Goal: Transaction & Acquisition: Purchase product/service

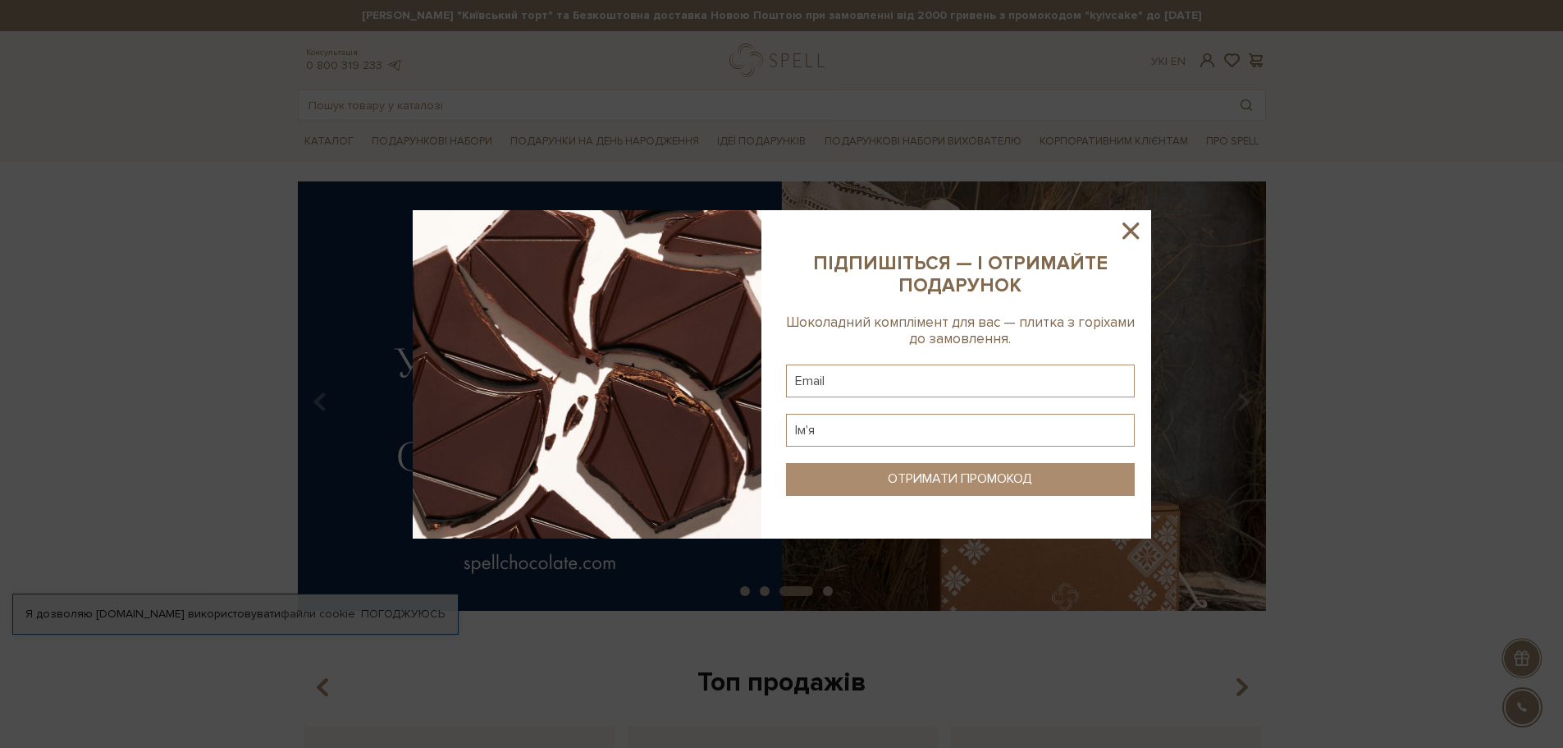
click at [1124, 236] on icon at bounding box center [1131, 230] width 16 height 16
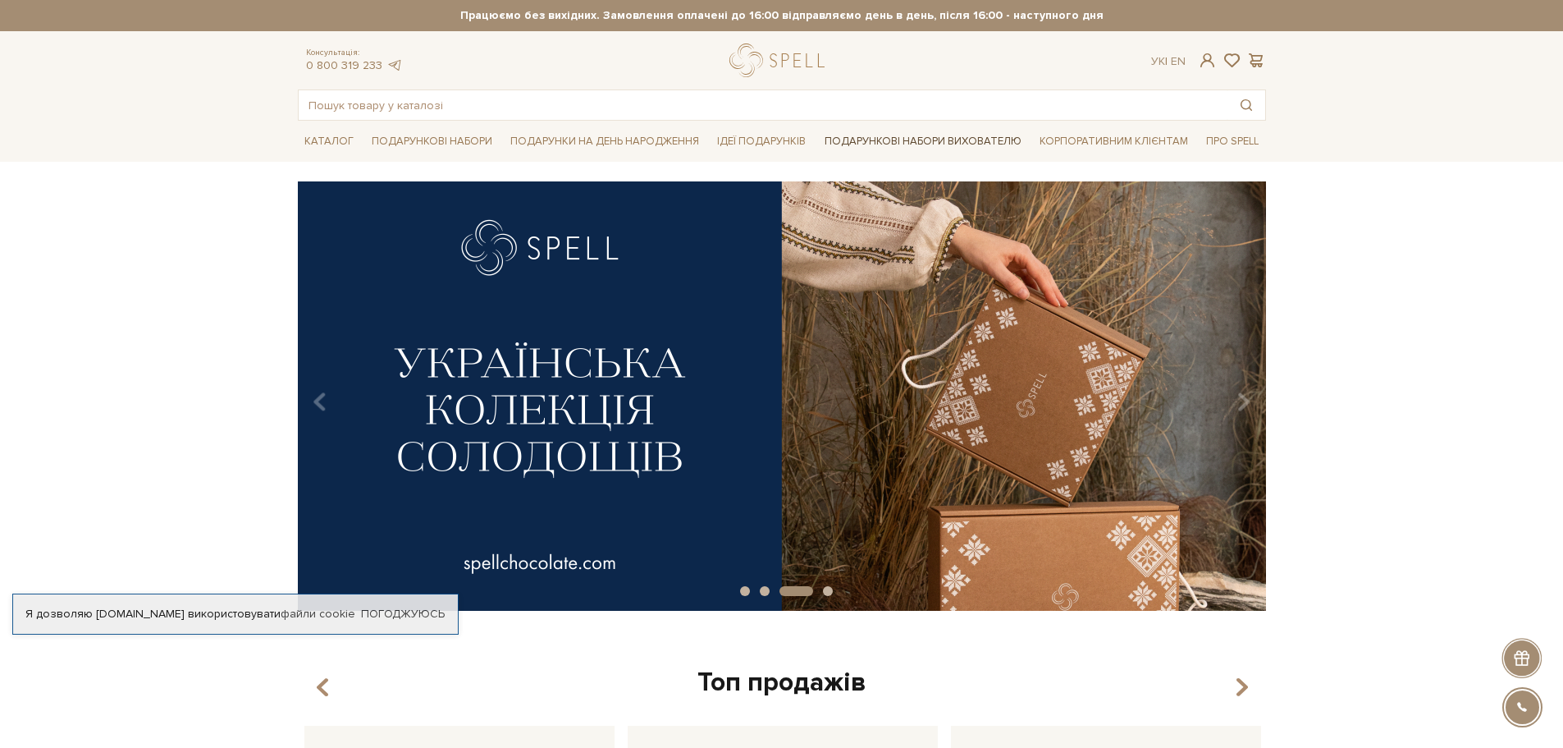
click at [885, 144] on link "Подарункові набори вихователю" at bounding box center [923, 141] width 210 height 28
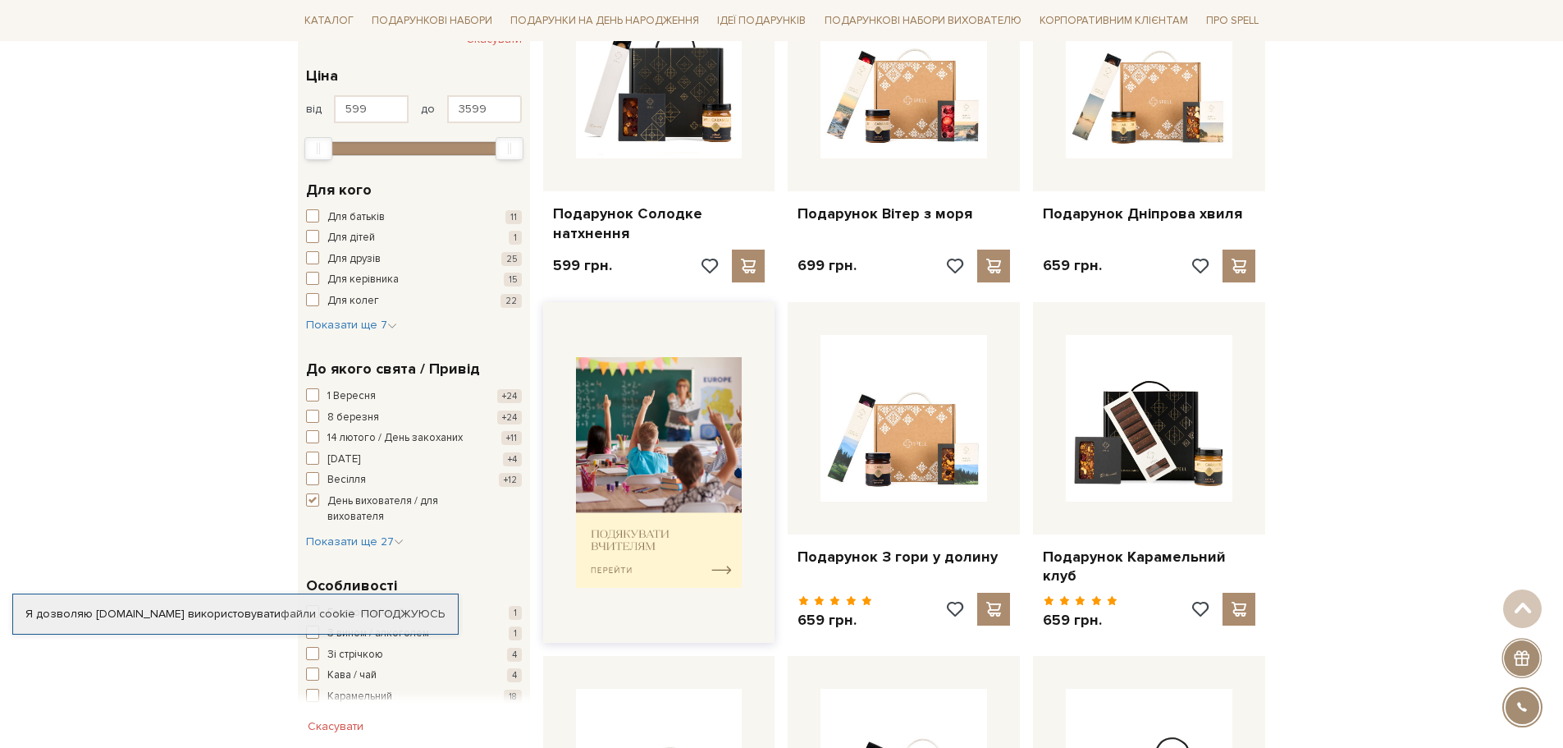
scroll to position [328, 0]
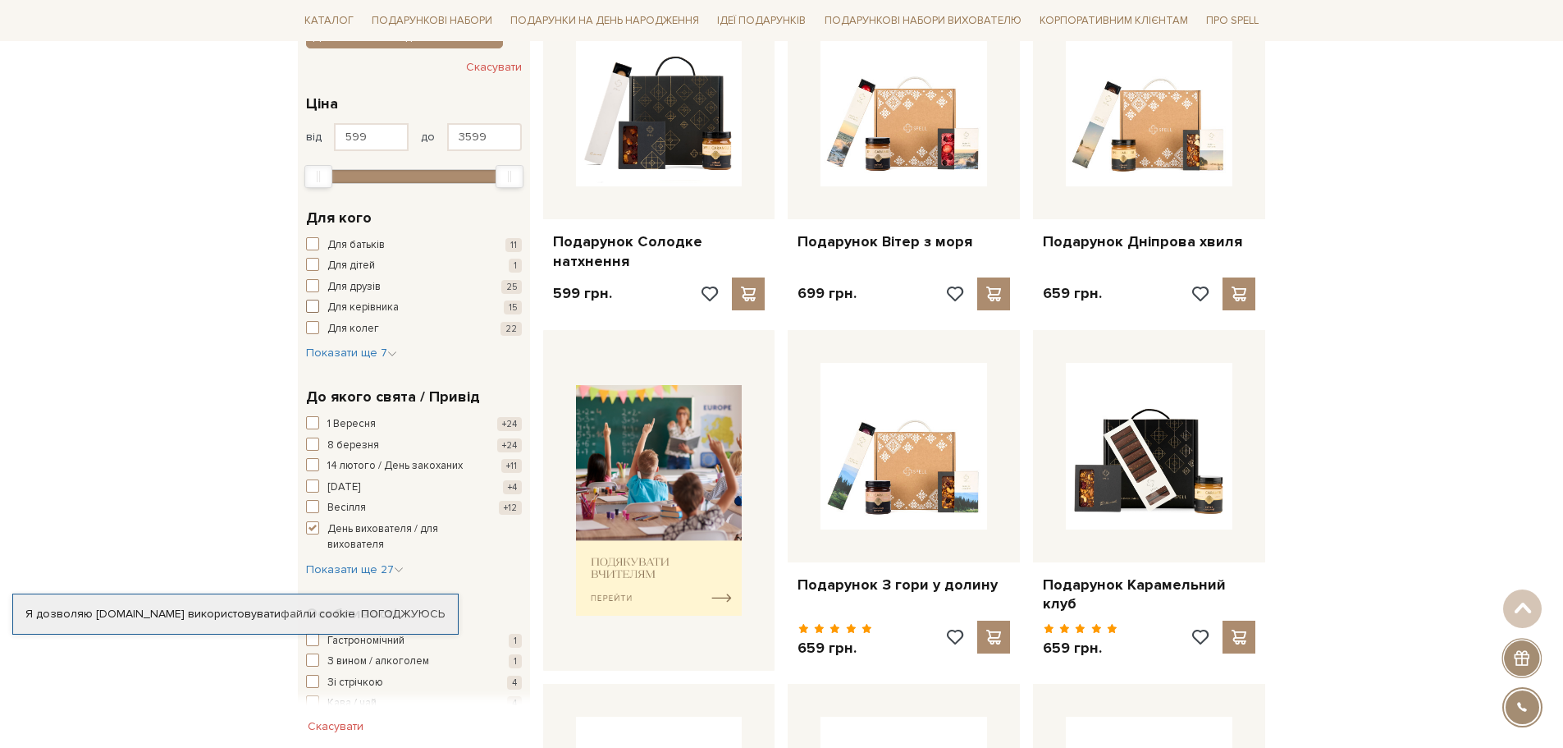
click at [314, 303] on span "button" at bounding box center [312, 306] width 13 height 13
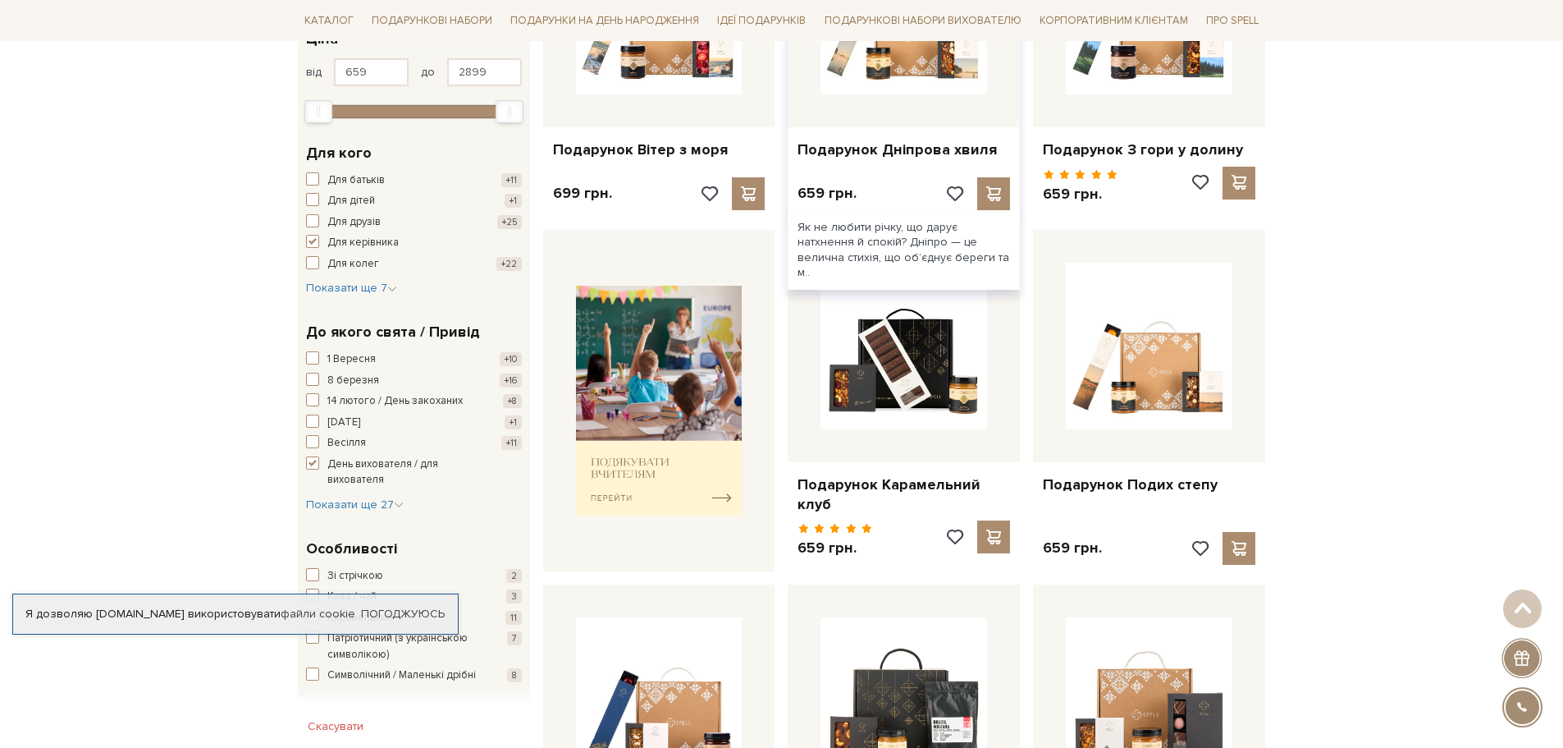
scroll to position [246, 0]
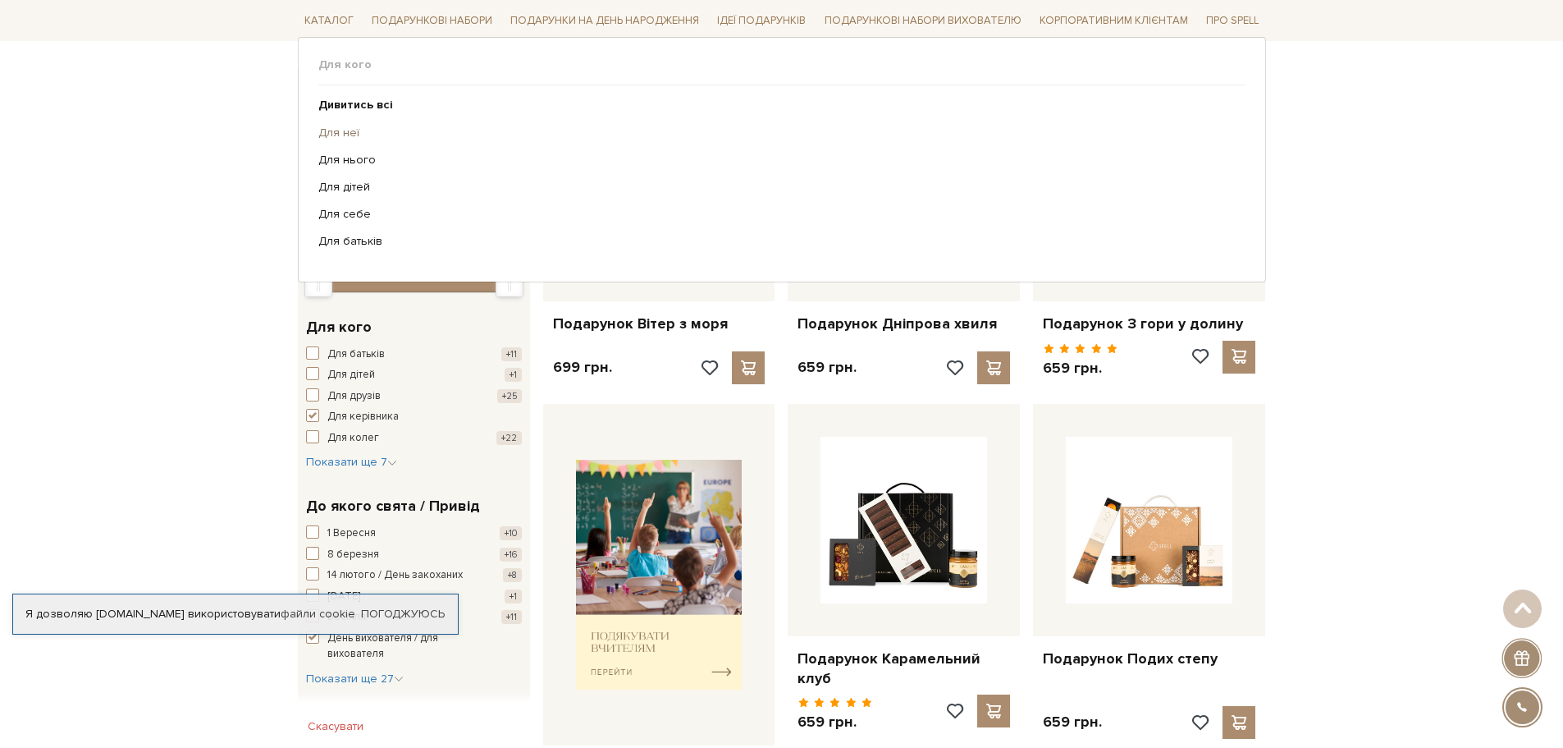
click at [343, 137] on link "Для неї" at bounding box center [775, 132] width 915 height 15
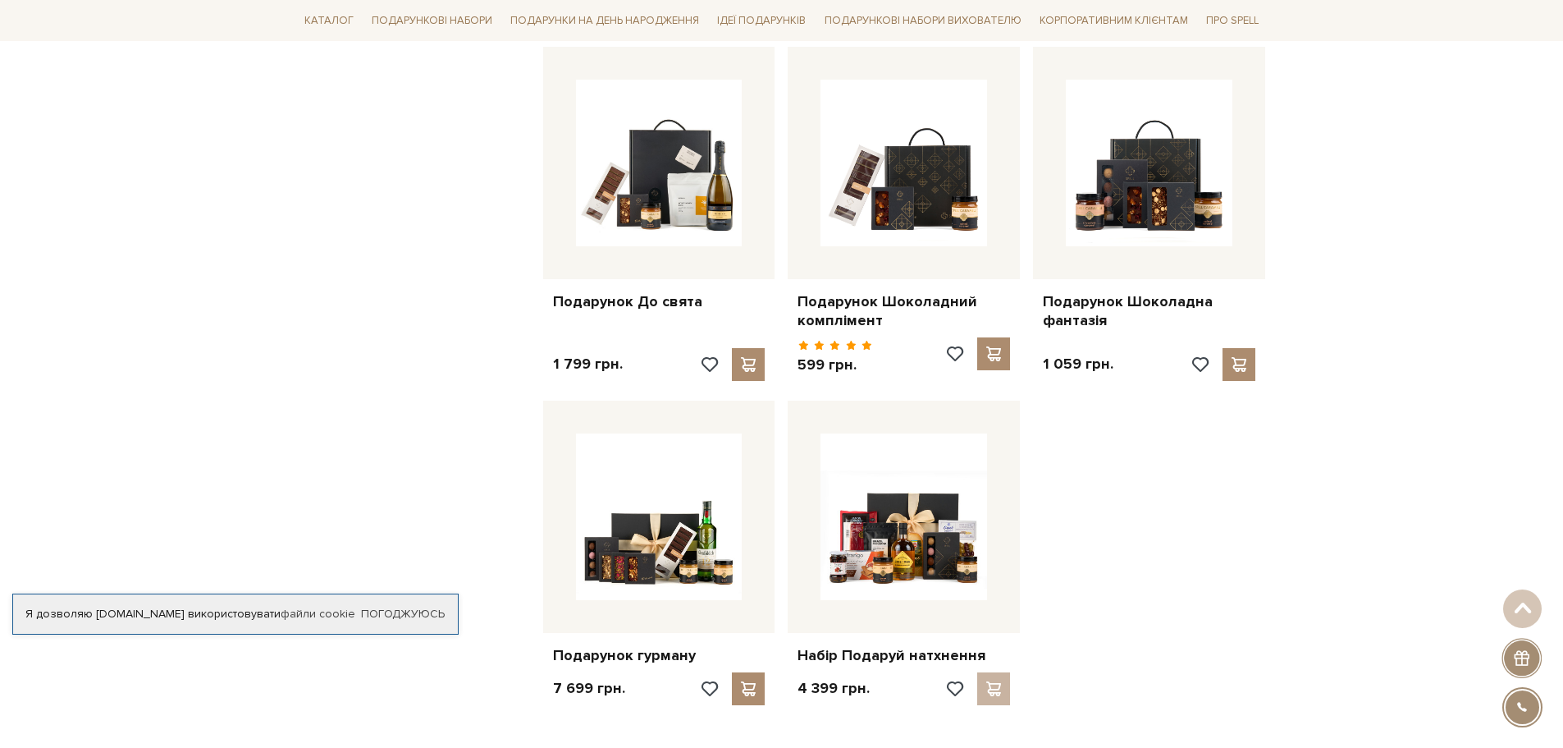
scroll to position [1395, 0]
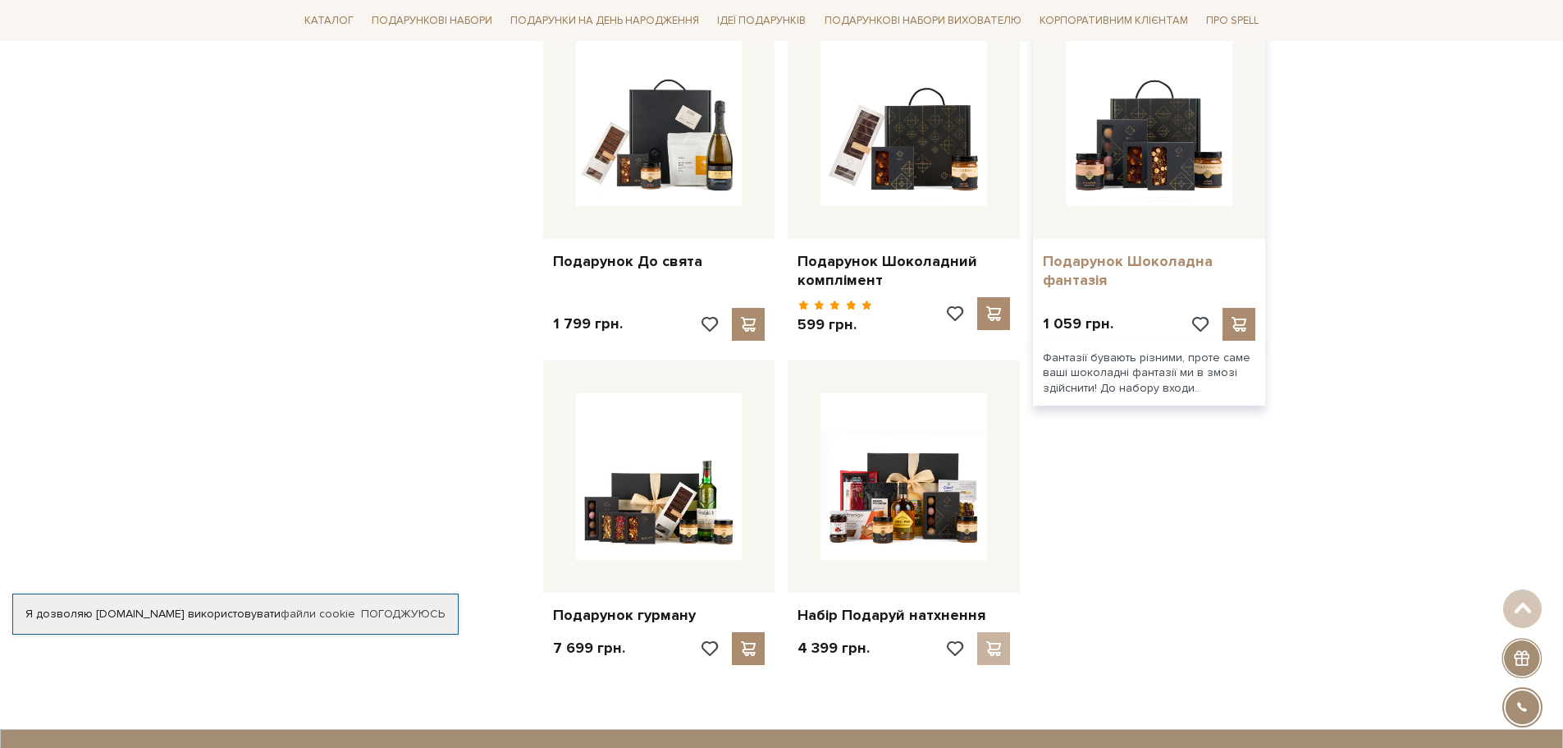
click at [1143, 252] on link "Подарунок Шоколадна фантазія" at bounding box center [1149, 271] width 213 height 39
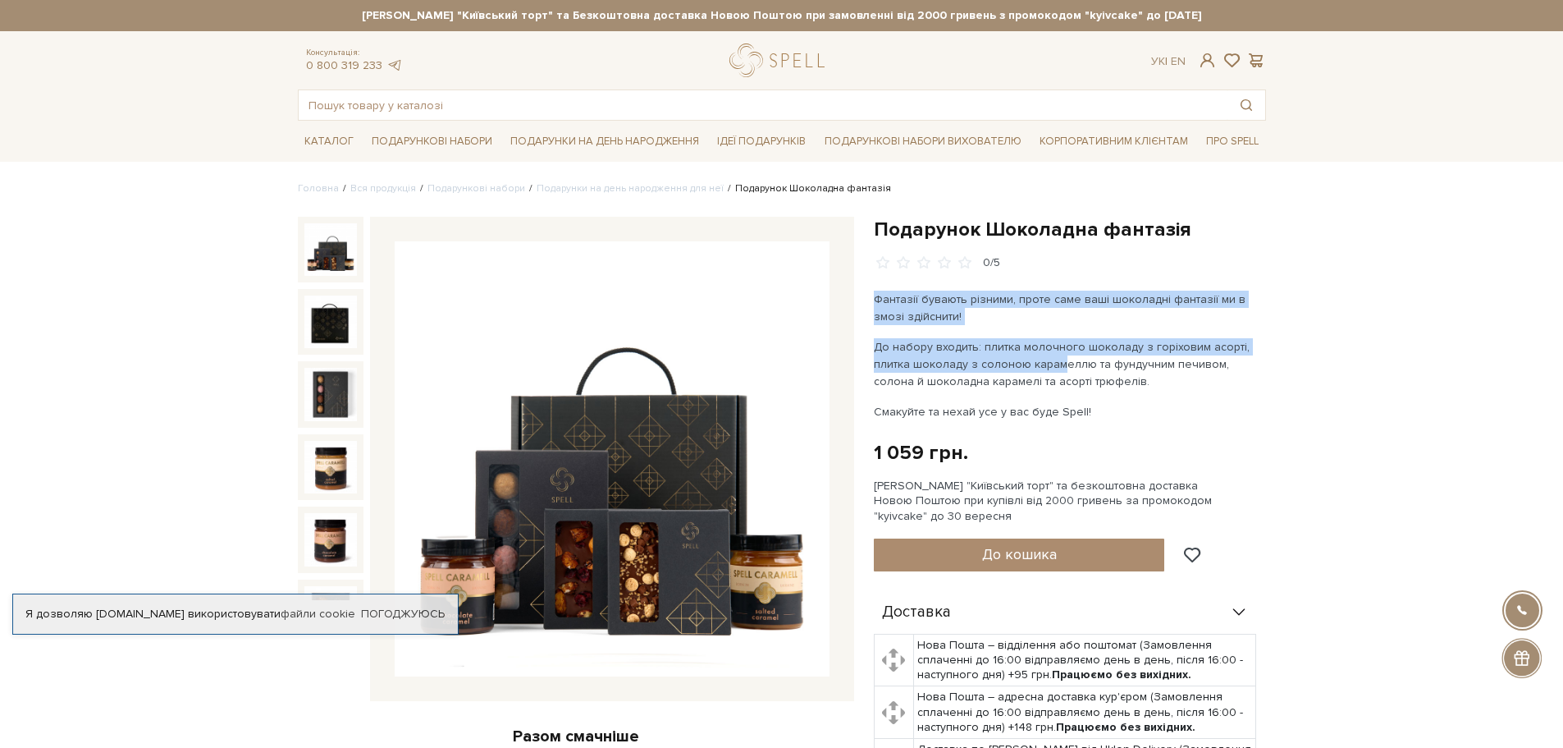
drag, startPoint x: 876, startPoint y: 298, endPoint x: 1032, endPoint y: 352, distance: 164.3
click at [1051, 366] on div "Фантазії бувають різними, проте саме ваші шоколадні фантазії ми в змозі здійсни…" at bounding box center [1066, 356] width 385 height 130
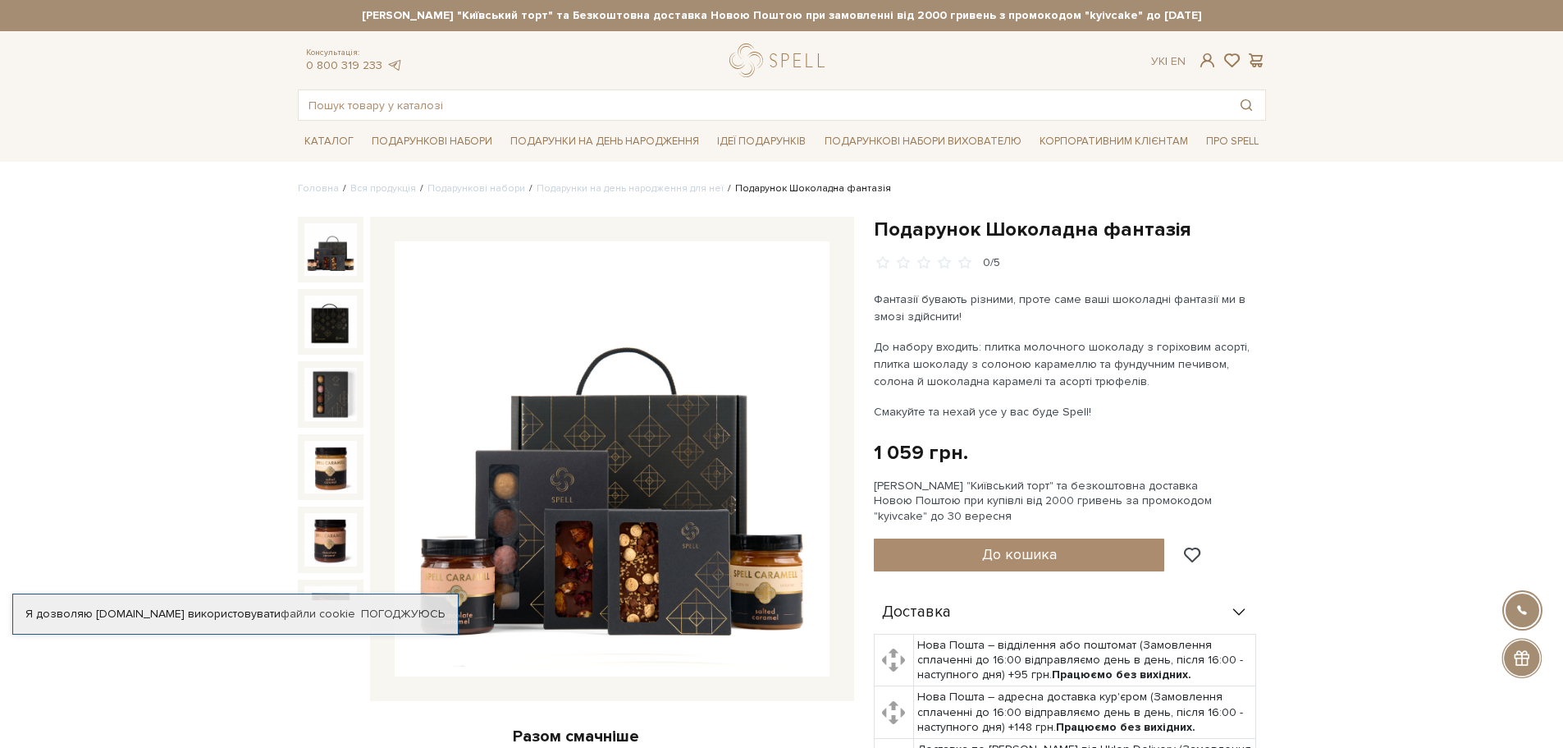
click at [1159, 372] on p "До набору входить: плитка молочного шоколаду з горіховим асорті, плитка шоколад…" at bounding box center [1066, 364] width 385 height 52
drag, startPoint x: 1092, startPoint y: 392, endPoint x: 976, endPoint y: 371, distance: 118.5
click at [976, 371] on div "Фантазії бувають різними, проте саме ваші шоколадні фантазії ми в змозі здійсни…" at bounding box center [1066, 356] width 385 height 130
click at [1109, 387] on p "До набору входить: плитка молочного шоколаду з горіховим асорті, плитка шоколад…" at bounding box center [1066, 364] width 385 height 52
click at [1198, 384] on p "До набору входить: плитка молочного шоколаду з горіховим асорті, плитка шоколад…" at bounding box center [1066, 364] width 385 height 52
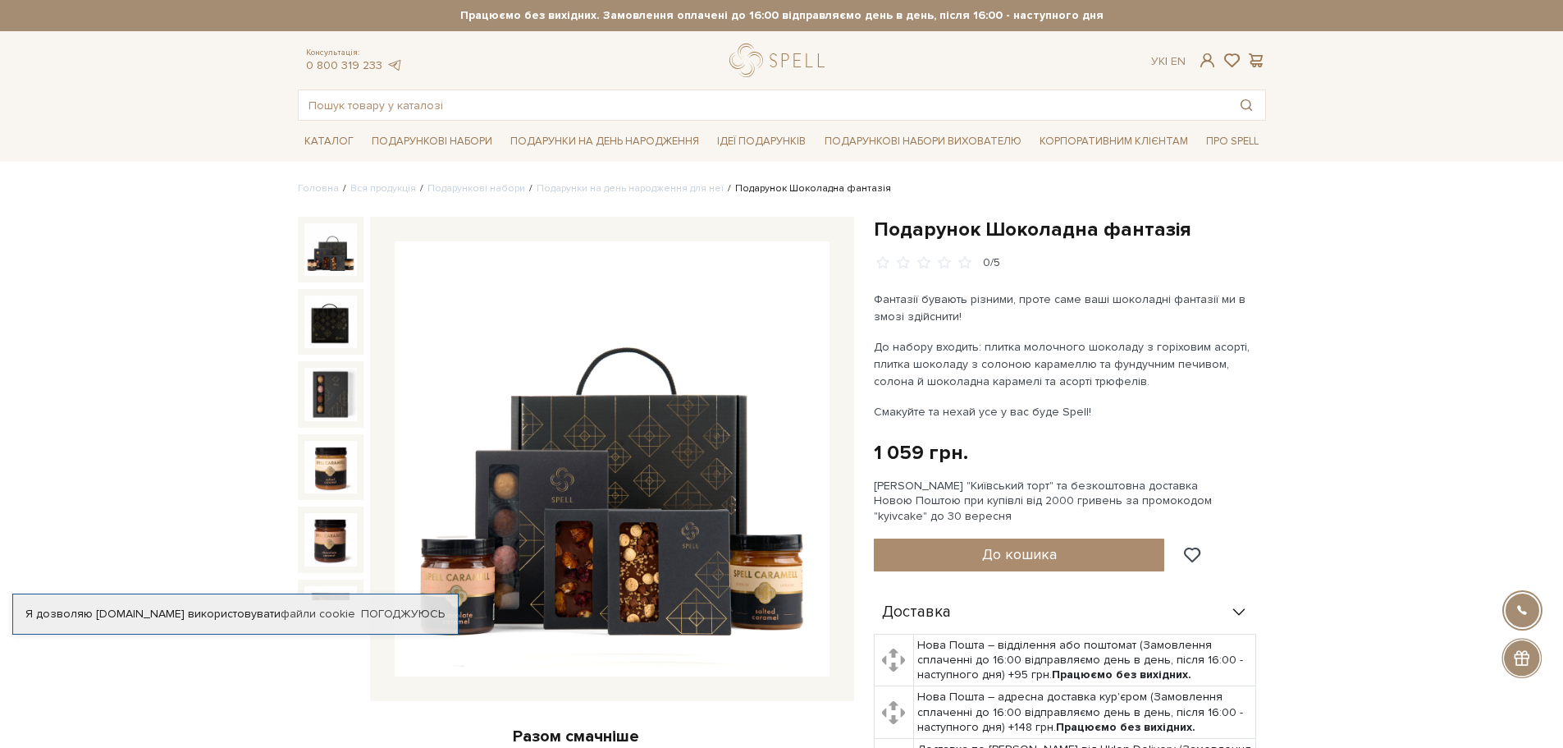
click at [1123, 373] on p "До набору входить: плитка молочного шоколаду з горіховим асорті, плитка шоколад…" at bounding box center [1066, 364] width 385 height 52
drag, startPoint x: 875, startPoint y: 345, endPoint x: 1105, endPoint y: 380, distance: 233.3
click at [1105, 380] on p "До набору входить: плитка молочного шоколаду з горіховим асорті, плитка шоколад…" at bounding box center [1066, 364] width 385 height 52
copy p "До набору входить: плитка молочного шоколаду з горіховим асорті, плитка шоколад…"
